Goal: Obtain resource: Obtain resource

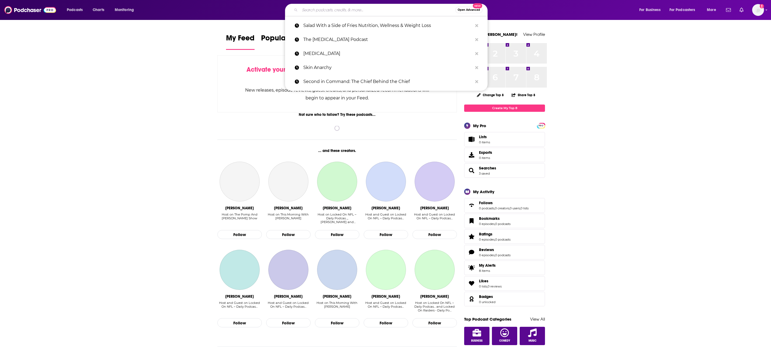
click at [342, 11] on input "Search podcasts, credits, & more..." at bounding box center [377, 10] width 155 height 9
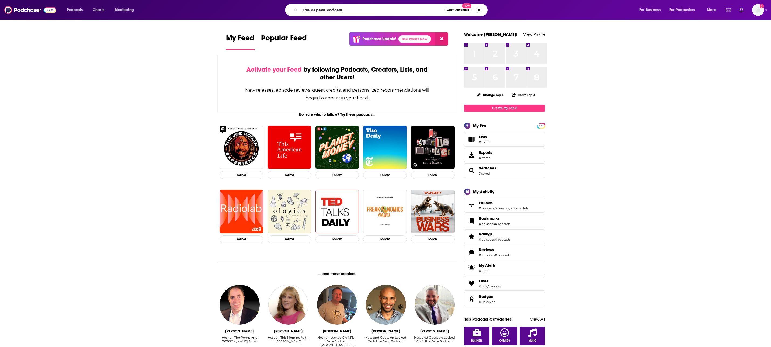
type input "The Papaya Podcast"
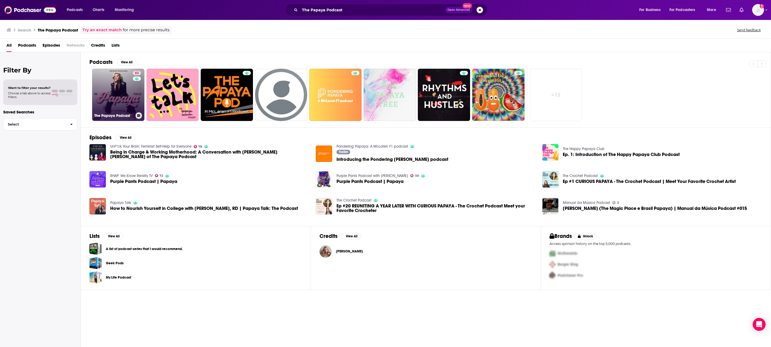
click at [128, 119] on link "63 The Papaya Podcast" at bounding box center [118, 95] width 52 height 52
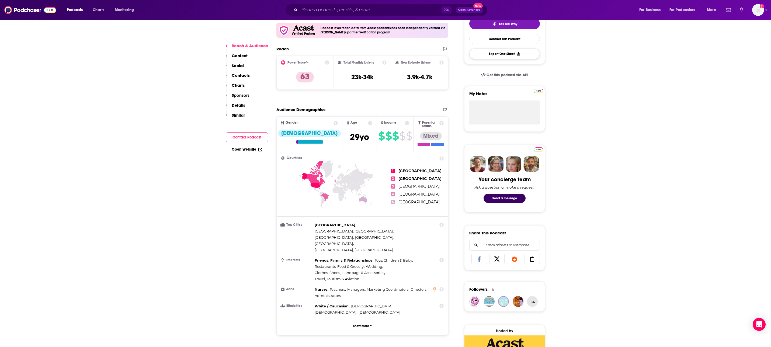
scroll to position [145, 0]
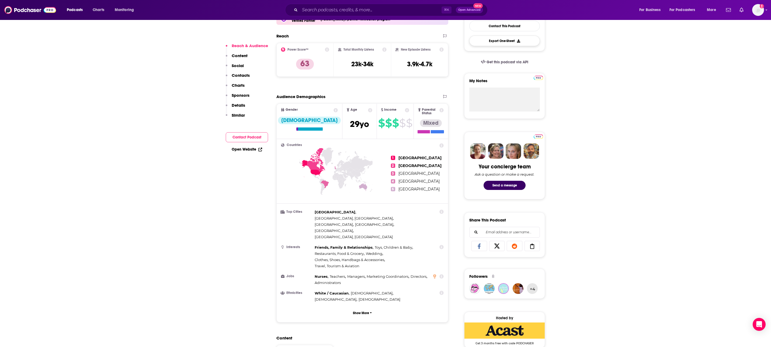
click at [521, 46] on button "Export One-Sheet" at bounding box center [504, 41] width 71 height 11
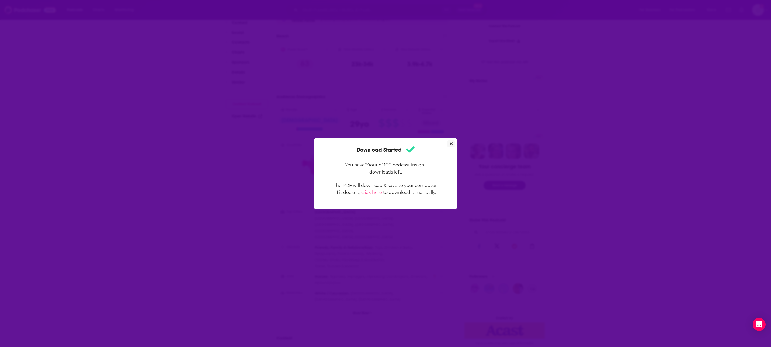
scroll to position [0, 0]
click at [453, 142] on icon "Close" at bounding box center [451, 143] width 3 height 3
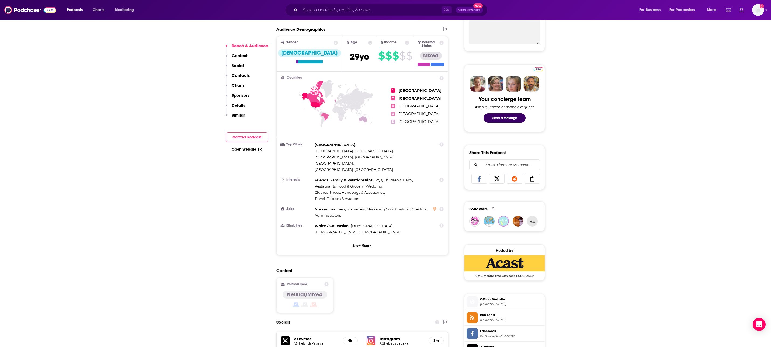
scroll to position [232, 0]
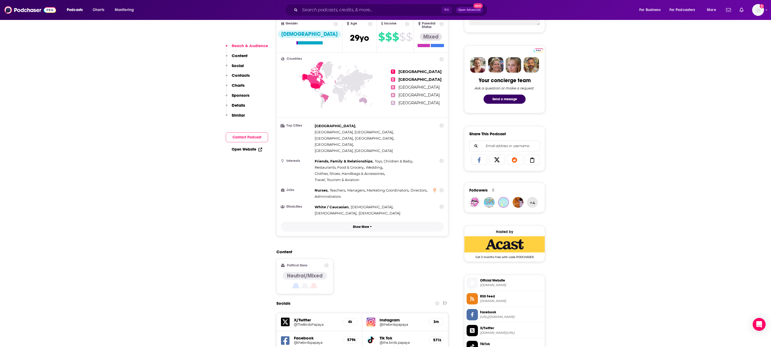
click at [367, 229] on p "Show More" at bounding box center [361, 227] width 16 height 4
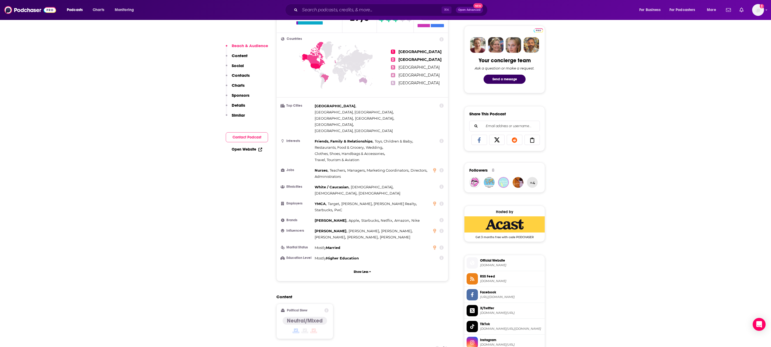
scroll to position [249, 0]
